Goal: Task Accomplishment & Management: Complete application form

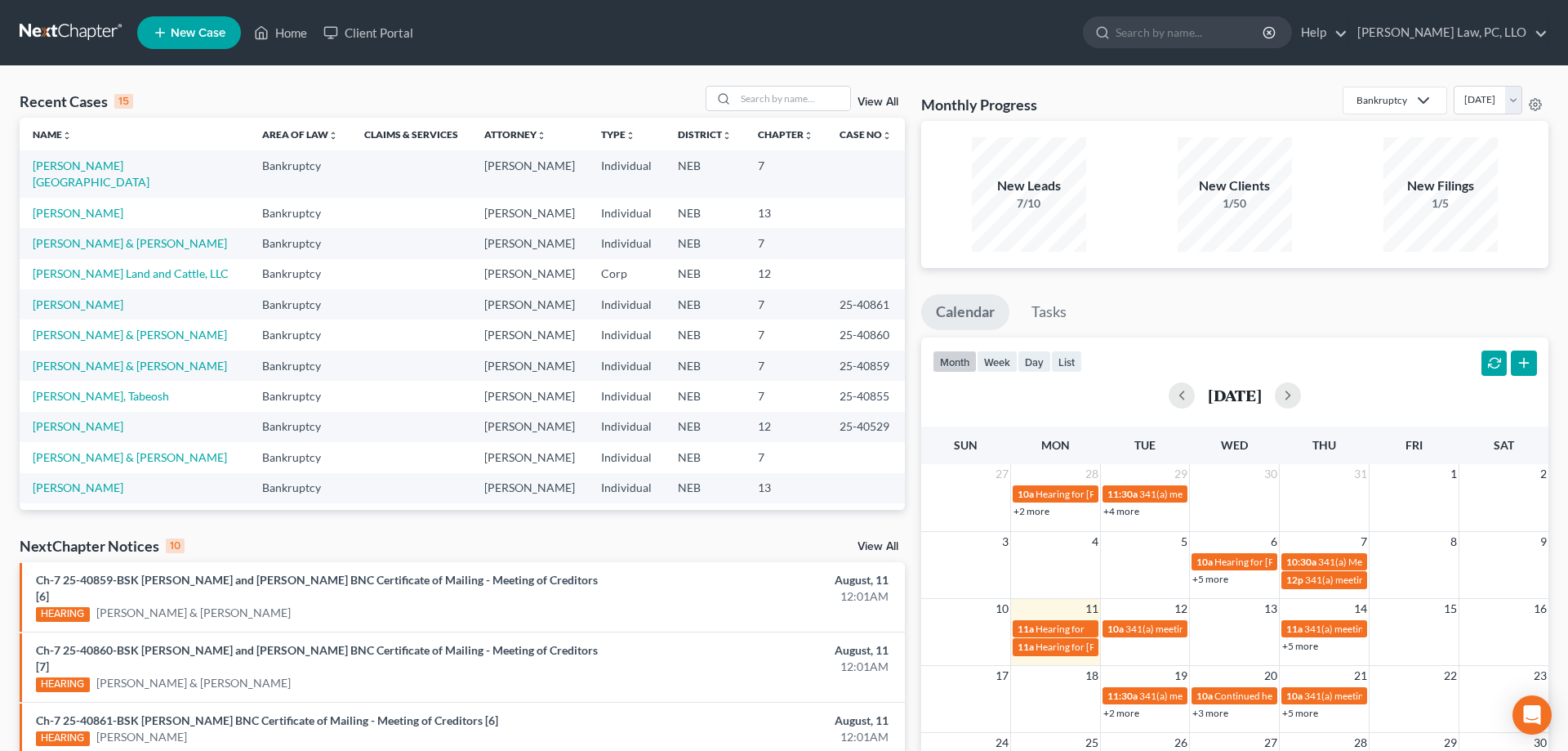
click at [209, 31] on span "New Case" at bounding box center [198, 33] width 55 height 12
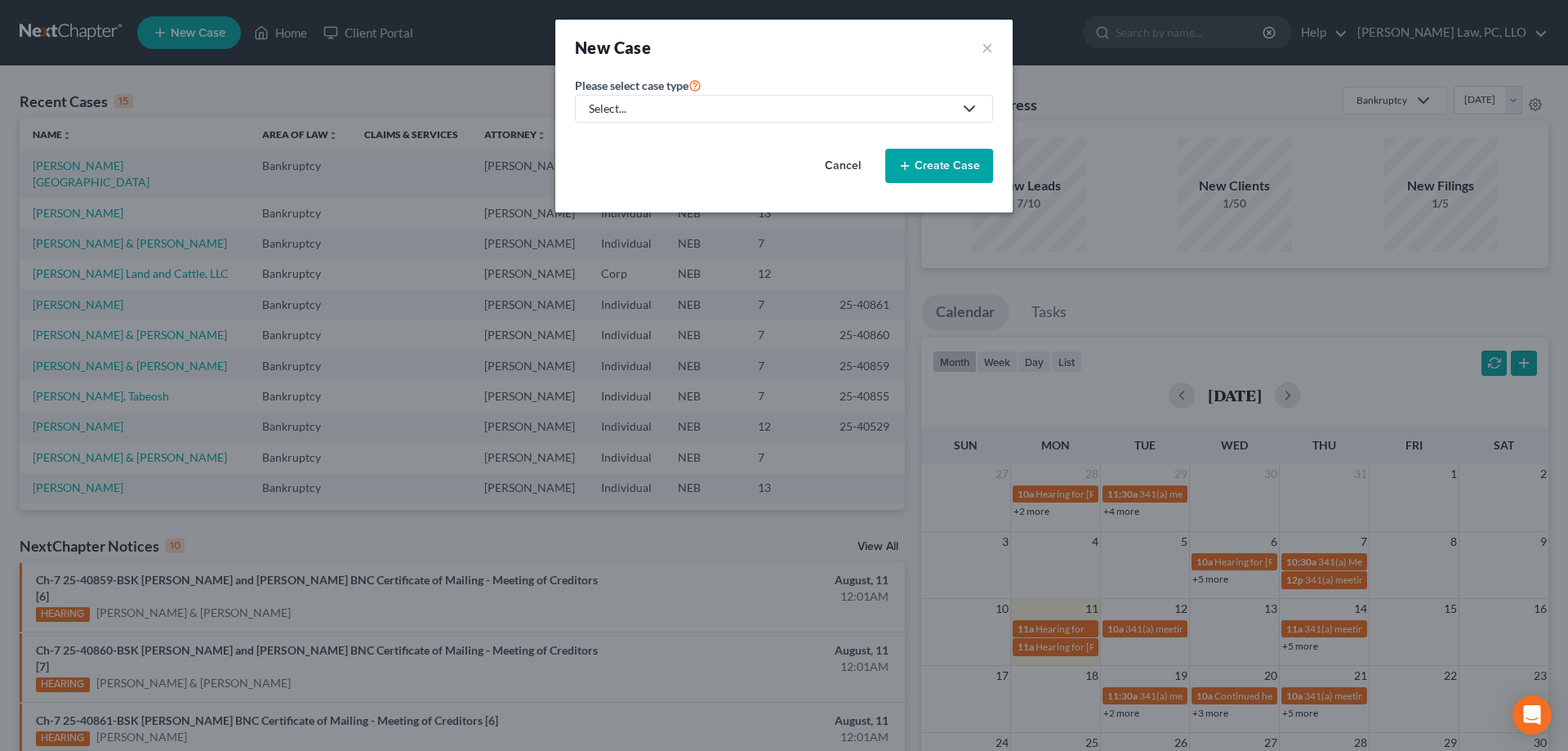
click at [683, 116] on div "Select..." at bounding box center [771, 109] width 364 height 16
click at [681, 146] on div "Bankruptcy" at bounding box center [668, 141] width 156 height 16
select select "48"
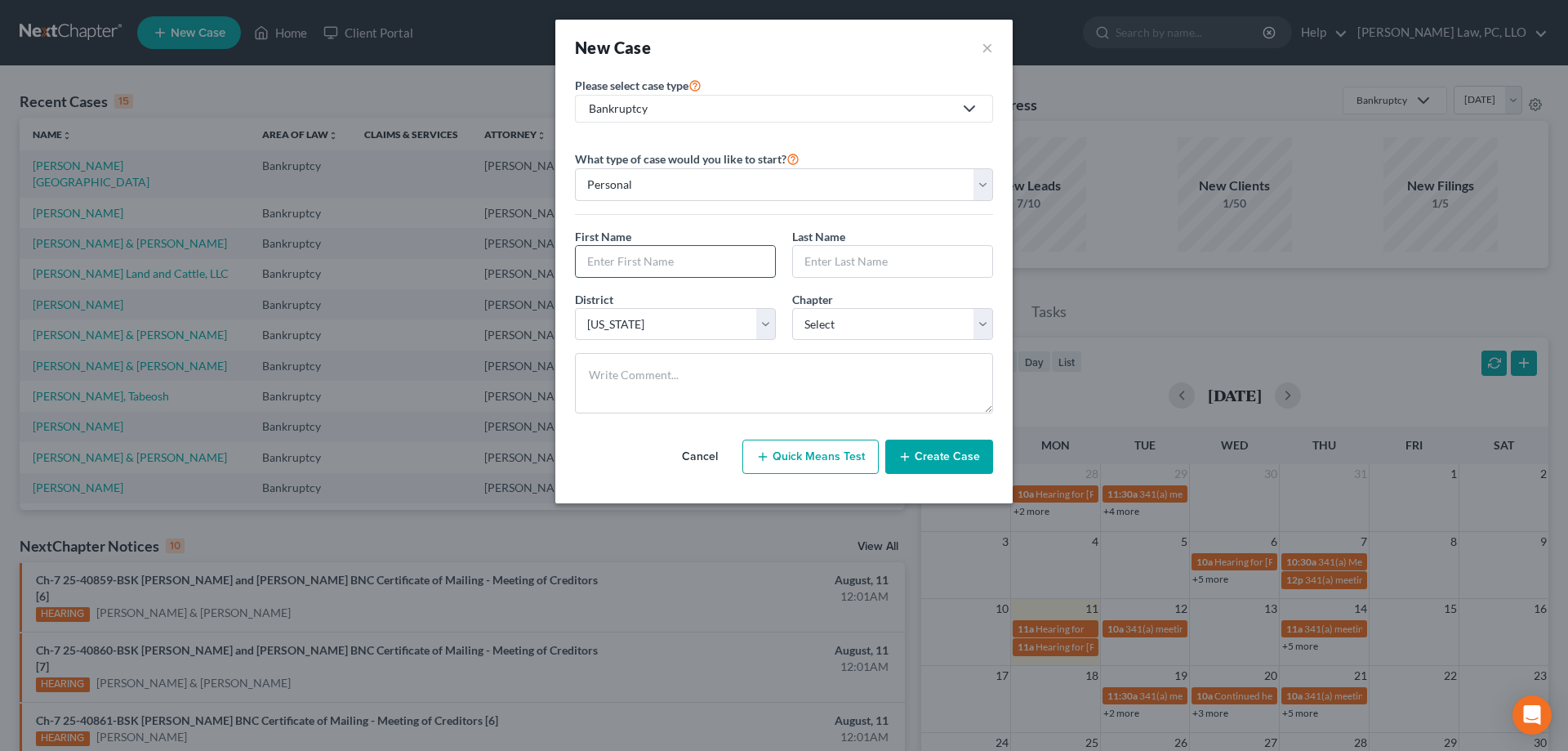
click at [723, 254] on input "text" at bounding box center [675, 261] width 199 height 31
type input "[PERSON_NAME]"
type input "Lang"
click option "12" at bounding box center [0, 0] width 0 height 0
click at [792, 308] on select "Select 7 11 12 13" at bounding box center [893, 324] width 201 height 33
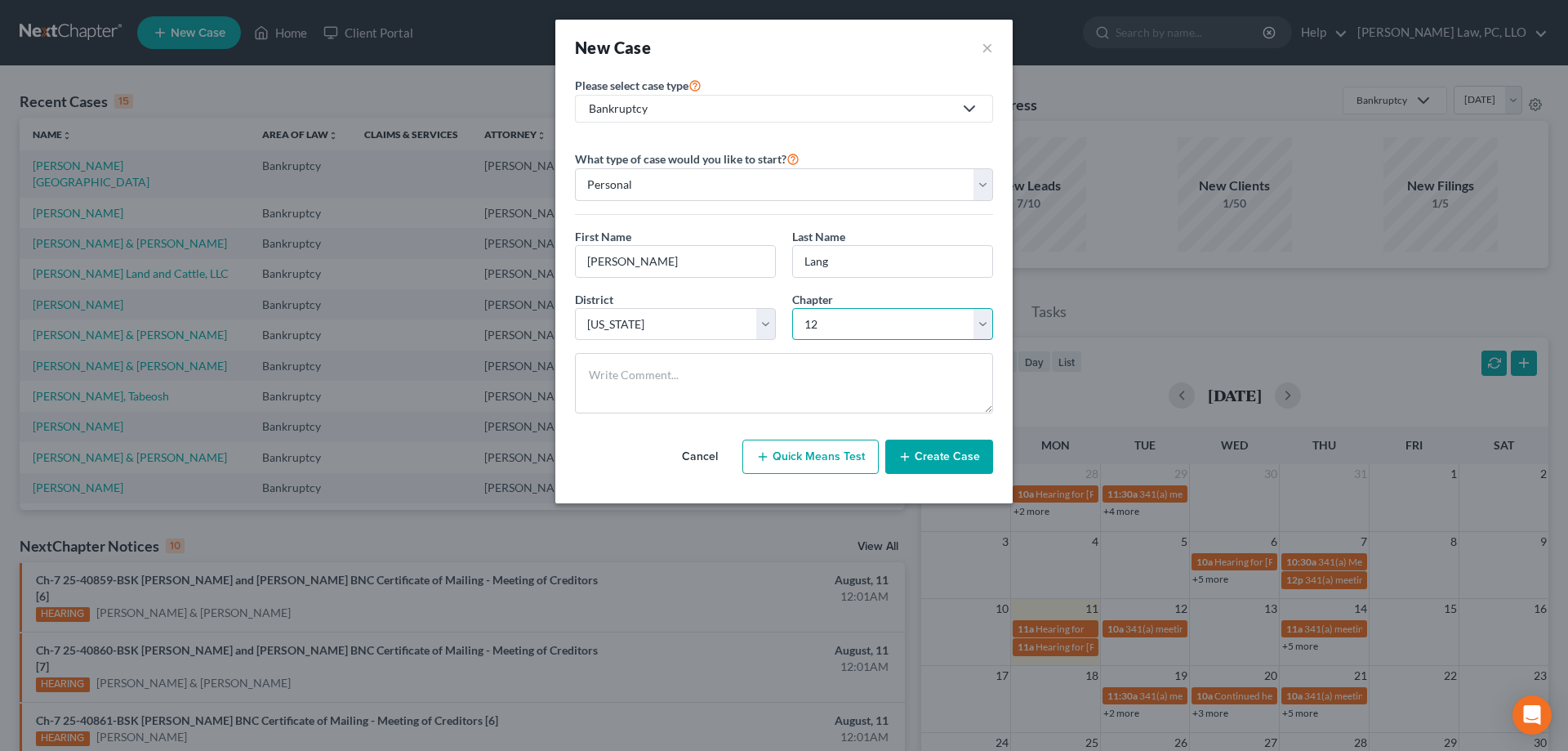
select select "3"
click option "13" at bounding box center [0, 0] width 0 height 0
click at [923, 456] on button "Create Case" at bounding box center [939, 456] width 108 height 35
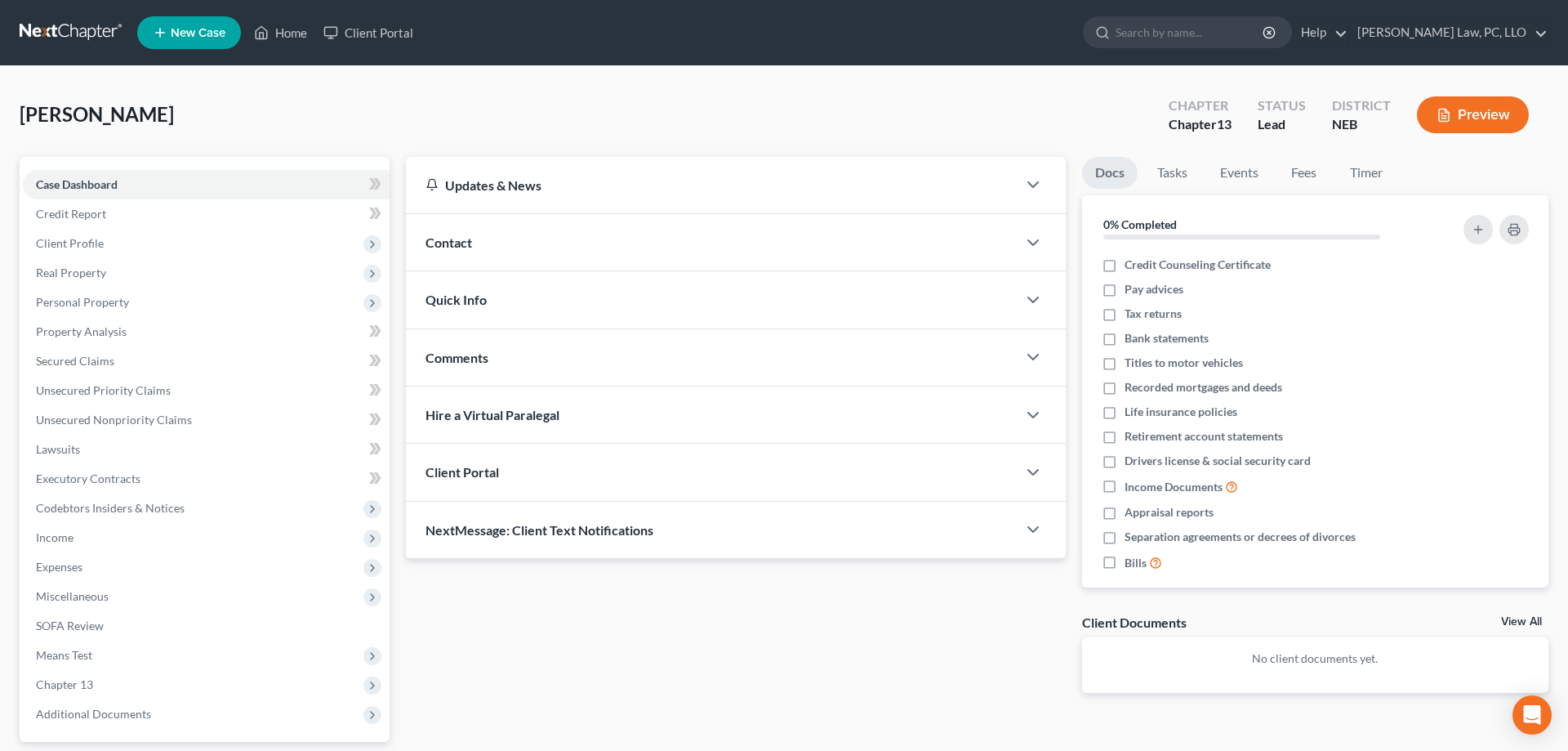
click at [643, 463] on div "Client Portal" at bounding box center [711, 471] width 611 height 56
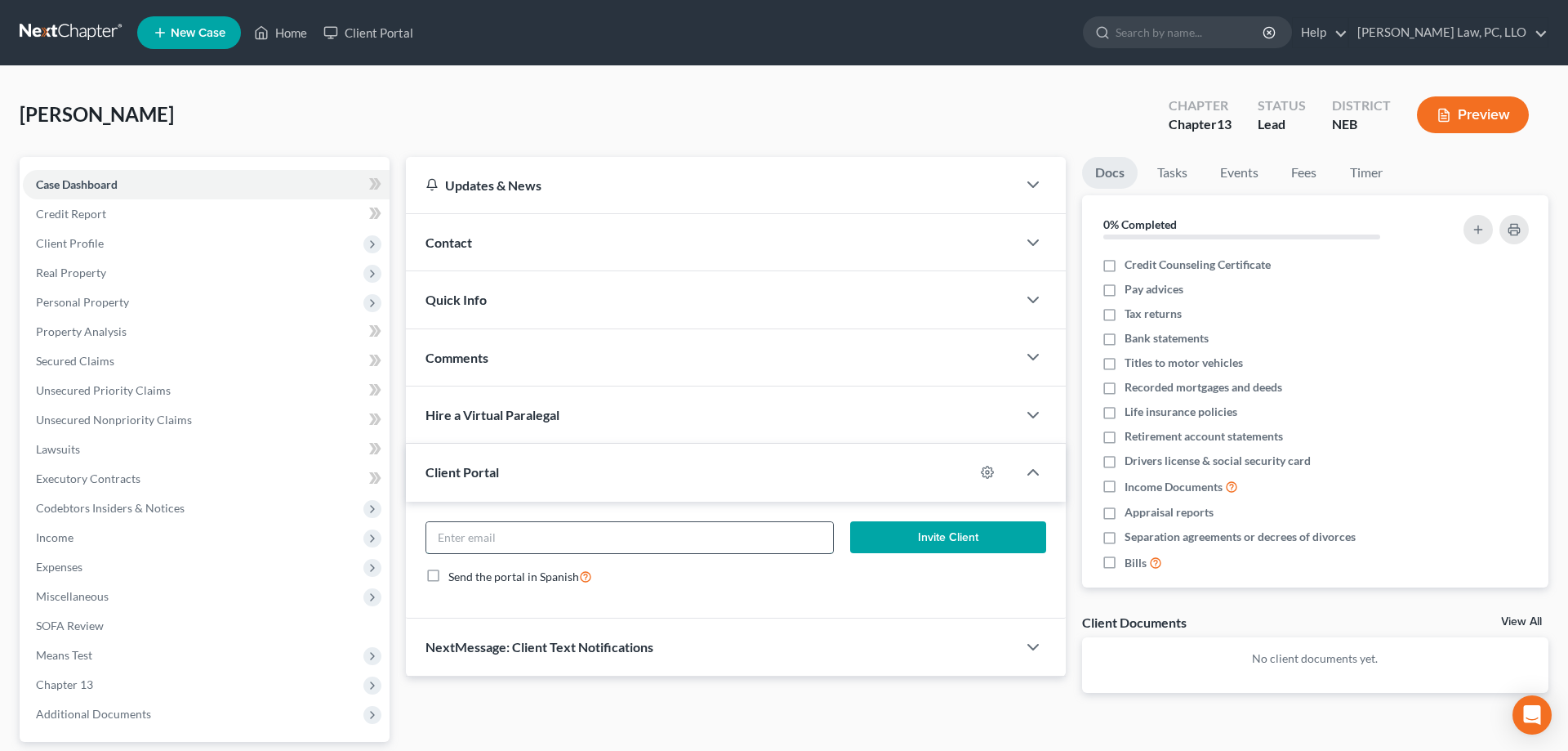
click at [661, 543] on input "email" at bounding box center [629, 537] width 407 height 31
paste input "salang789 <[EMAIL_ADDRESS][PERSON_NAME][DOMAIN_NAME]>"
type input "[EMAIL_ADDRESS][PERSON_NAME][DOMAIN_NAME]"
click at [987, 537] on button "Invite Client" at bounding box center [949, 537] width 196 height 33
